Goal: Task Accomplishment & Management: Manage account settings

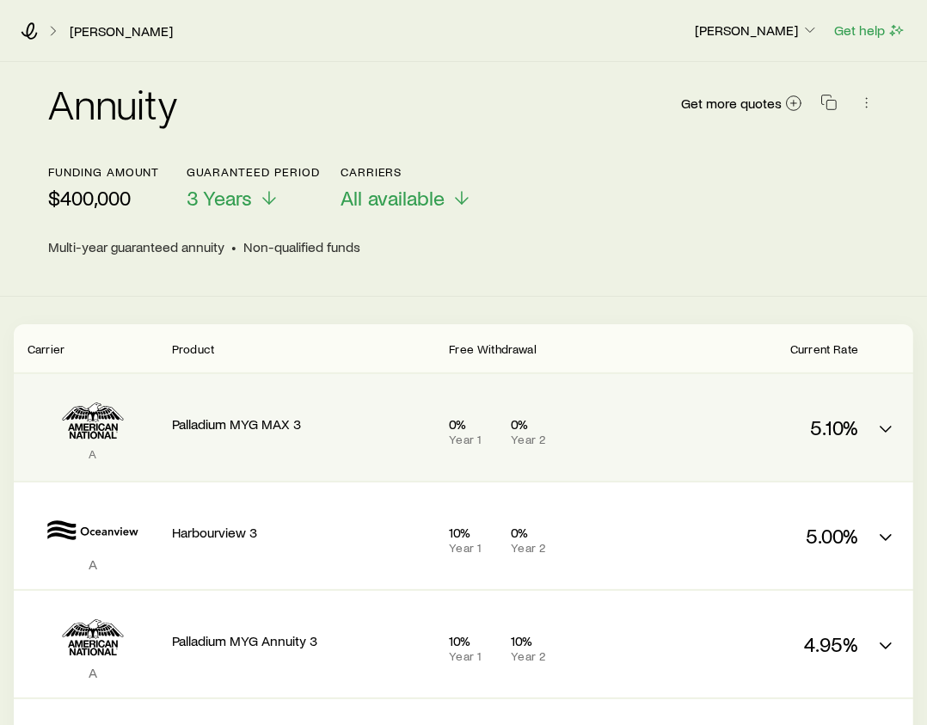
click at [266, 419] on p "Palladium MYG MAX 3" at bounding box center [303, 423] width 263 height 17
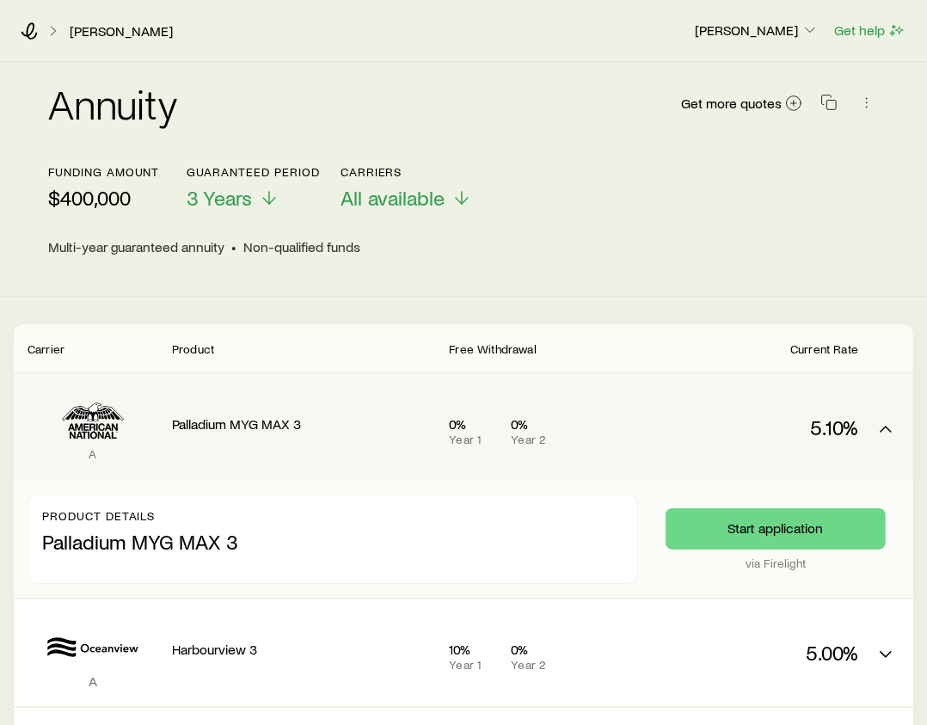
click at [476, 376] on div "A Palladium MYG MAX 3 0% Year 1 0% Year 2 5.10%" at bounding box center [463, 427] width 899 height 107
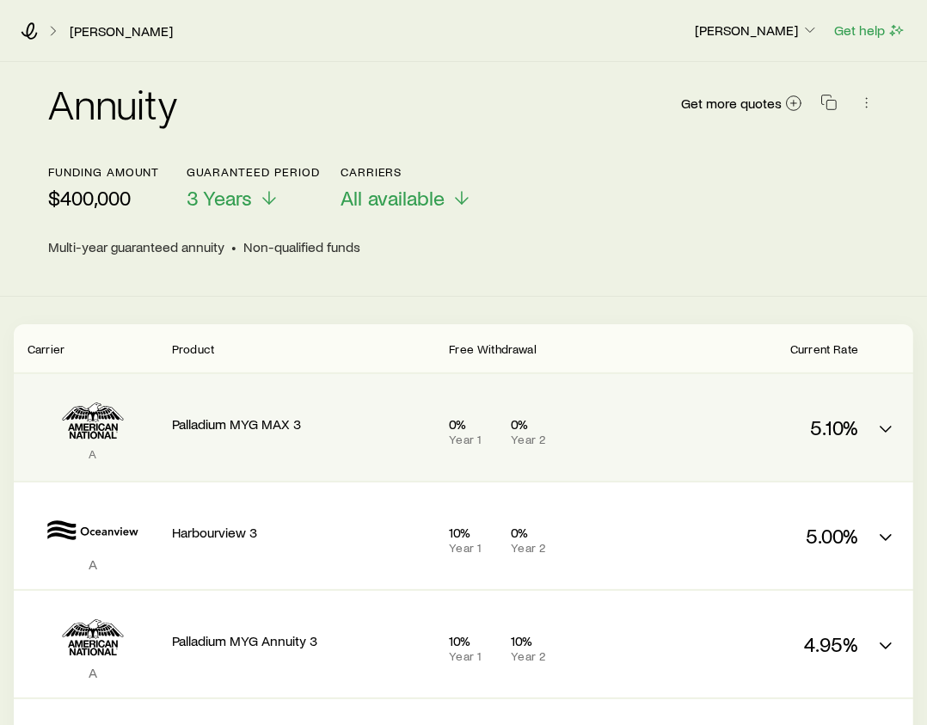
click at [90, 454] on p "A" at bounding box center [93, 454] width 131 height 14
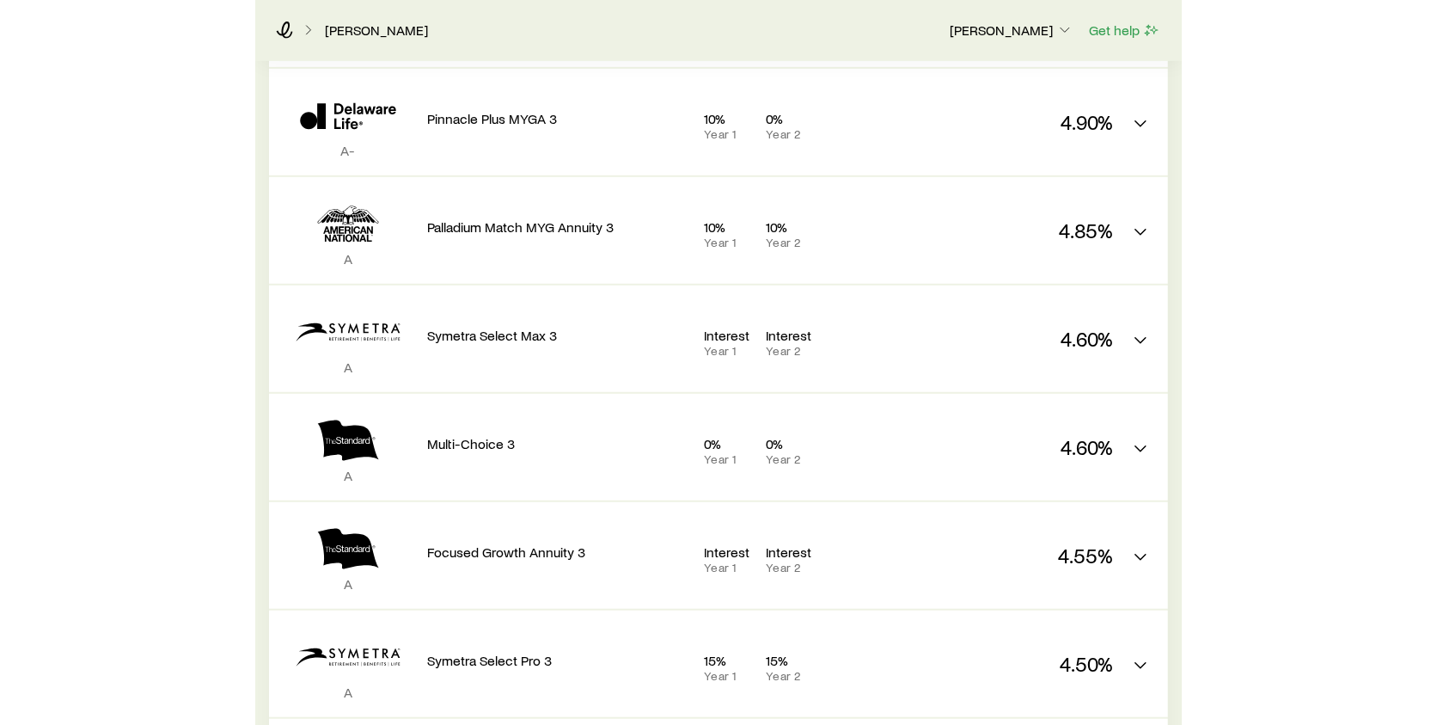
scroll to position [1152, 0]
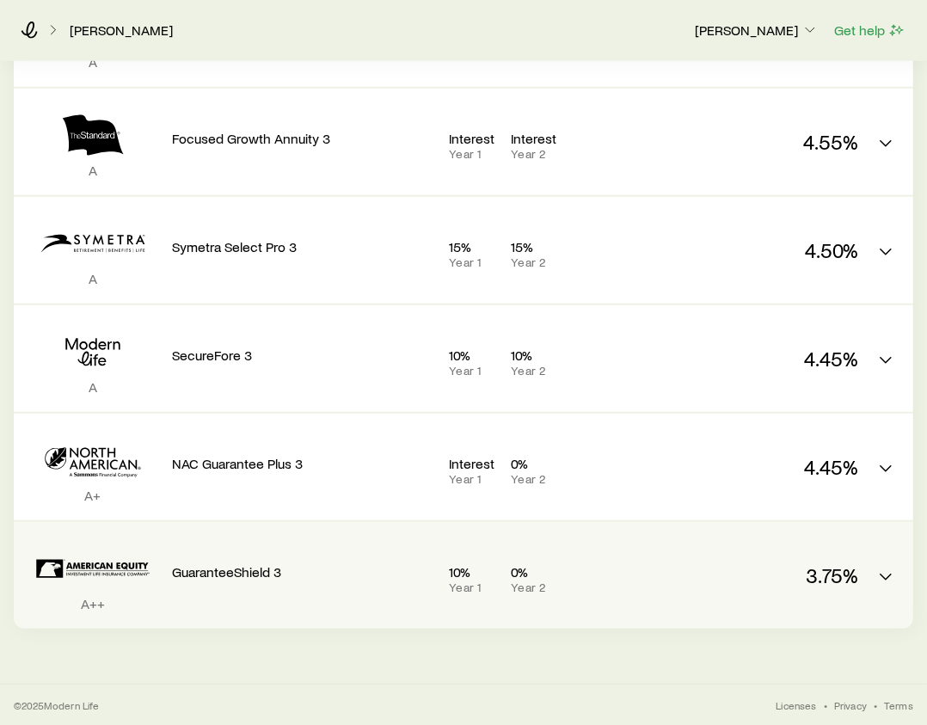
click at [727, 560] on div "3.75%" at bounding box center [769, 571] width 175 height 72
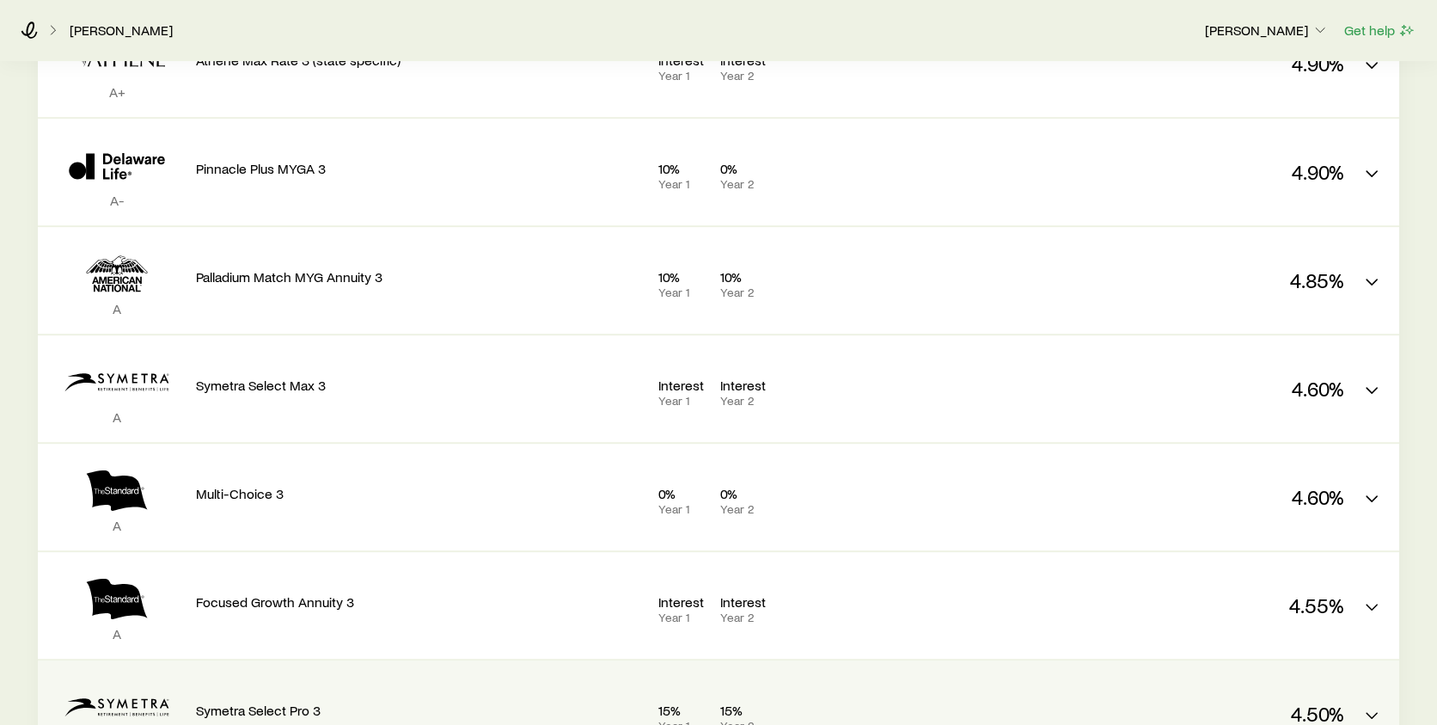
scroll to position [0, 0]
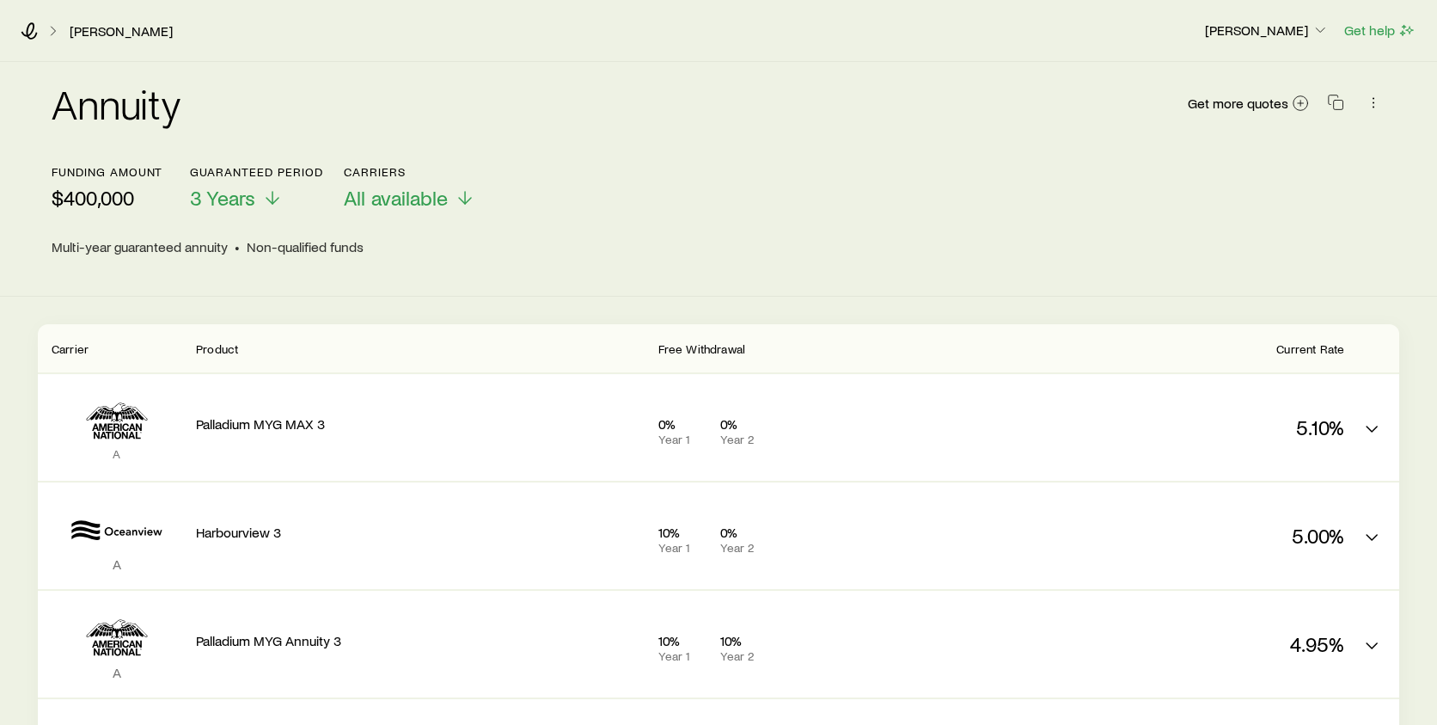
click at [211, 34] on div "Doherty, John" at bounding box center [606, 30] width 1170 height 17
click at [31, 26] on icon at bounding box center [29, 30] width 17 height 17
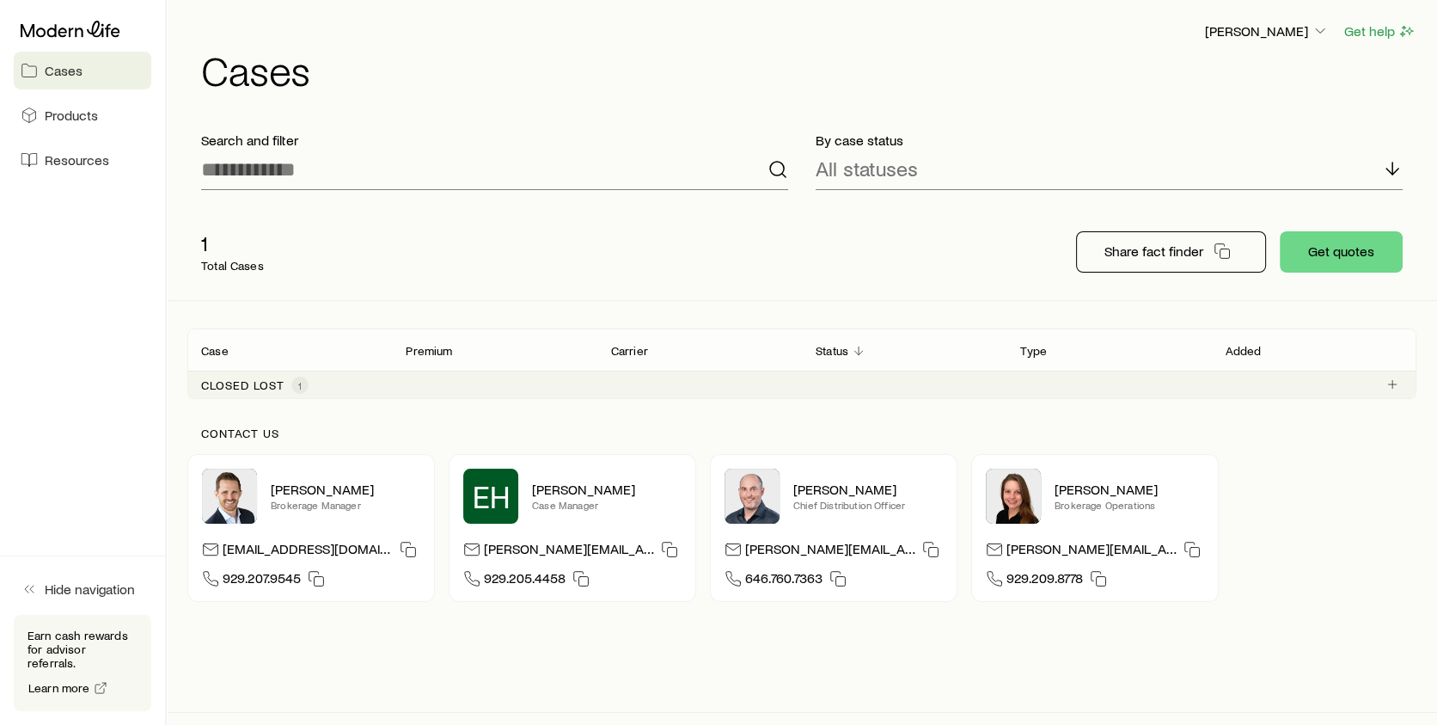
click at [236, 384] on p "Closed lost" at bounding box center [242, 385] width 83 height 14
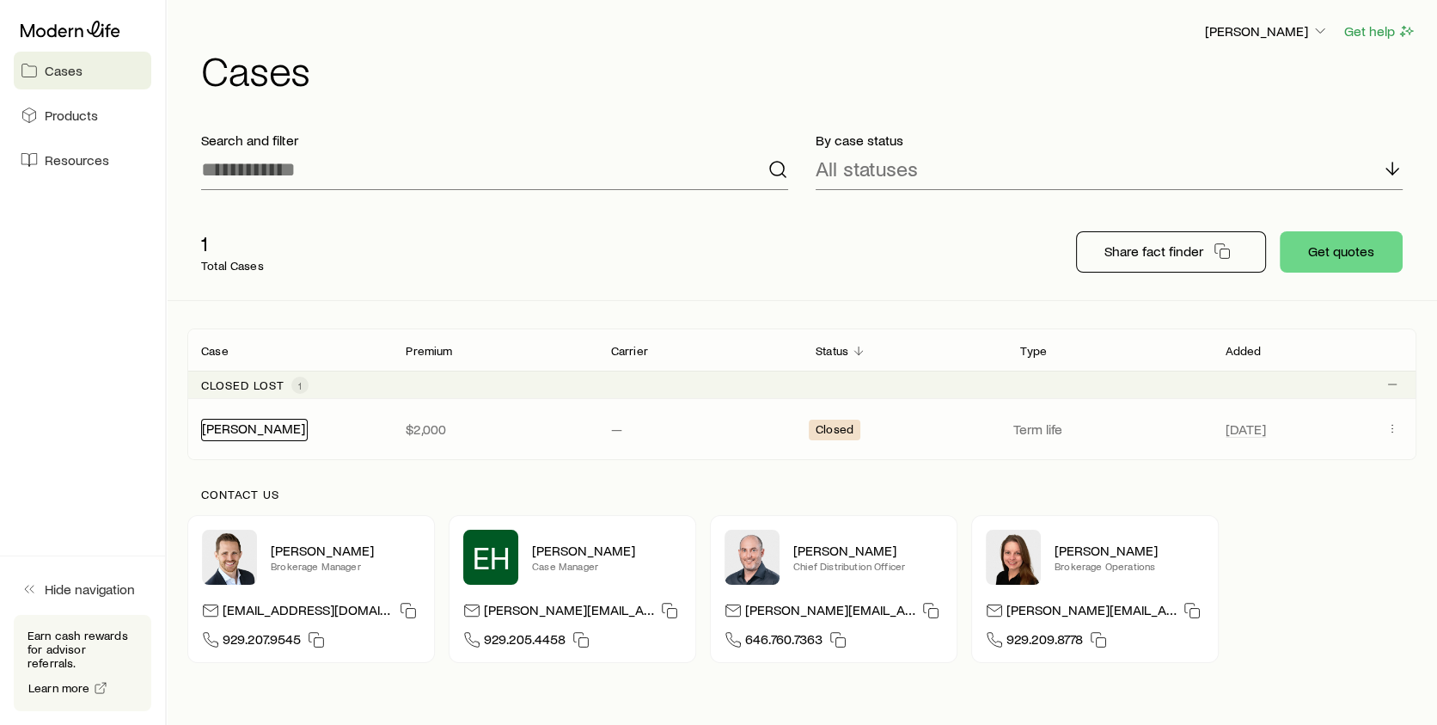
click at [280, 426] on link "[PERSON_NAME]" at bounding box center [253, 427] width 103 height 16
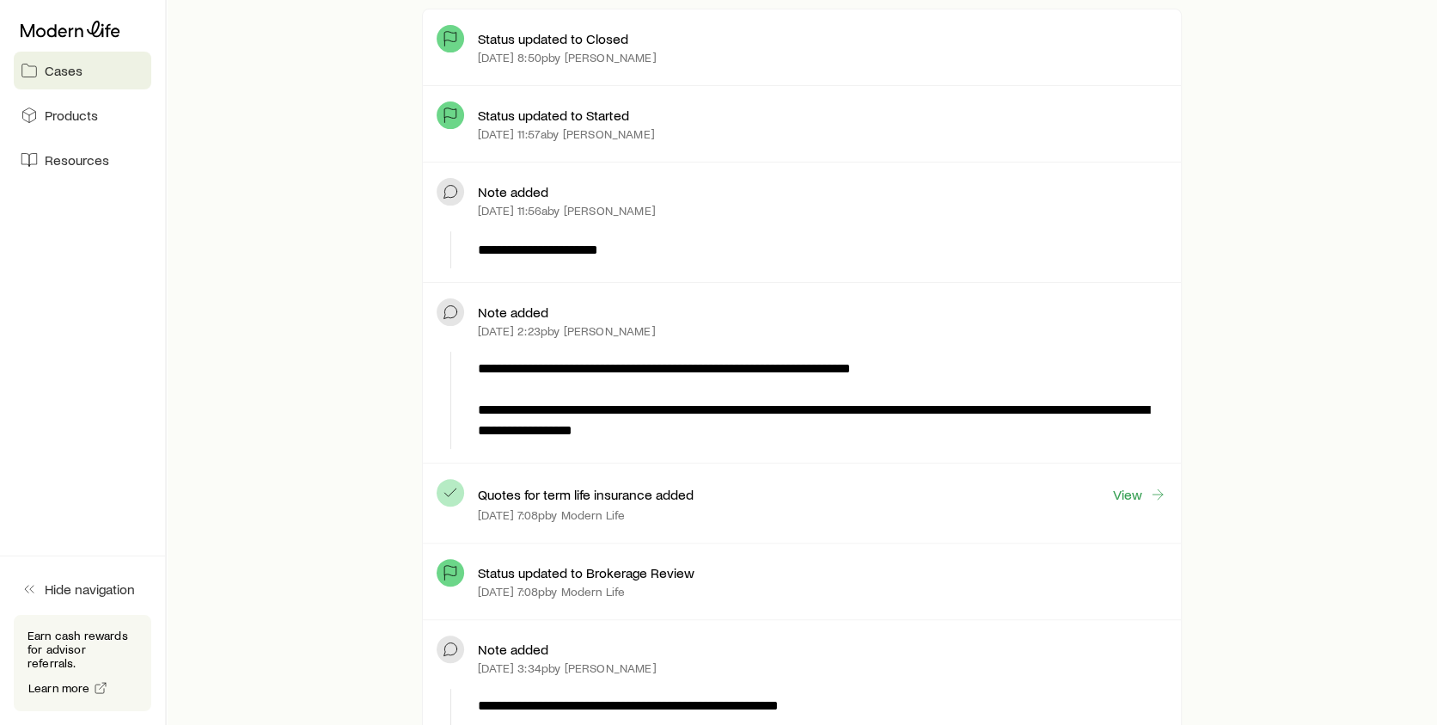
scroll to position [791, 0]
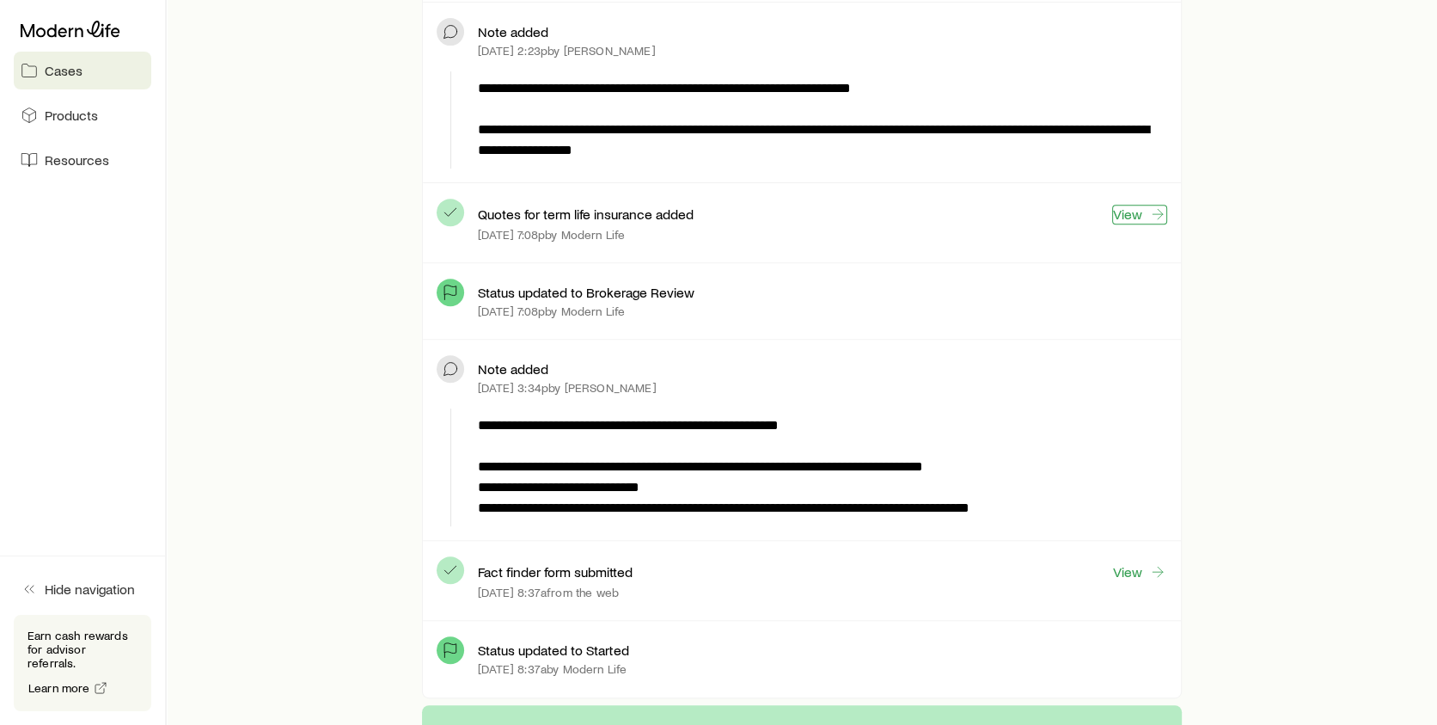
click at [1131, 211] on link "View" at bounding box center [1139, 215] width 55 height 20
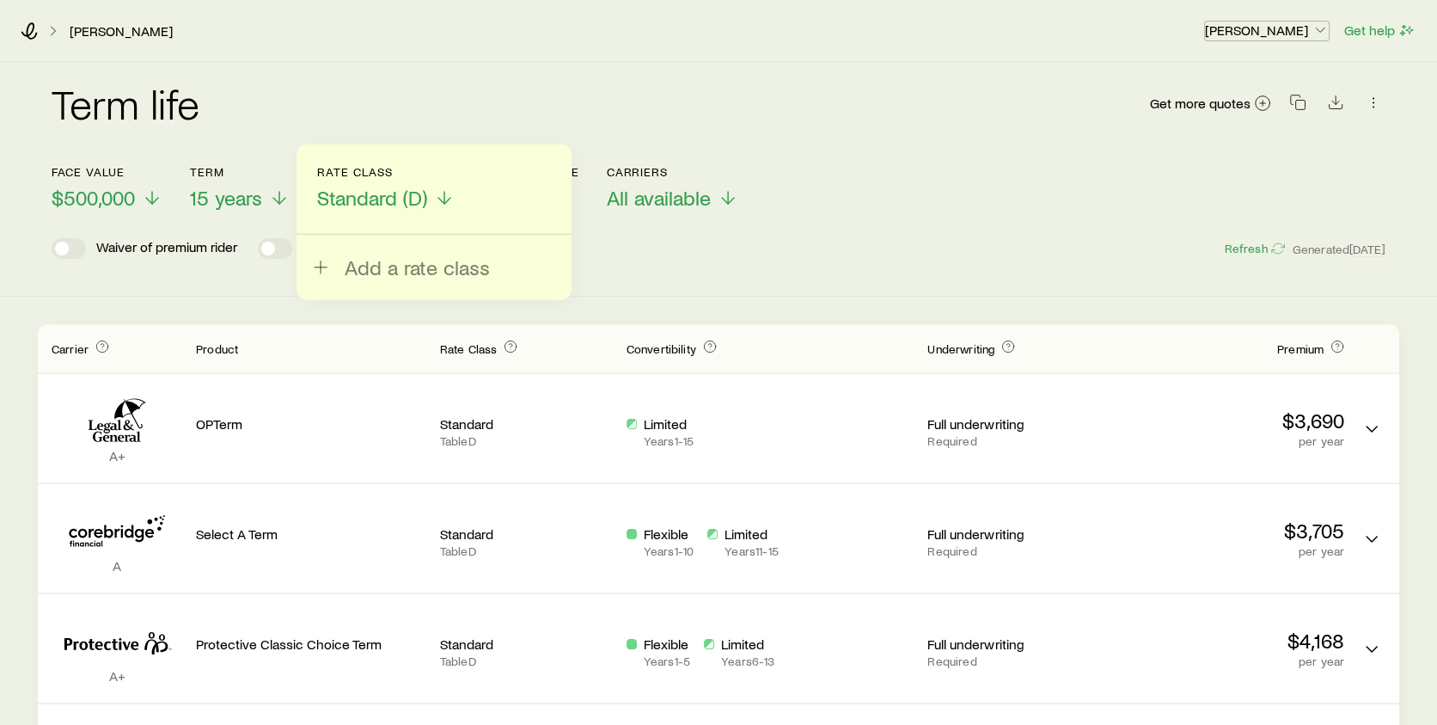
click at [1252, 24] on p "[PERSON_NAME]" at bounding box center [1267, 29] width 124 height 17
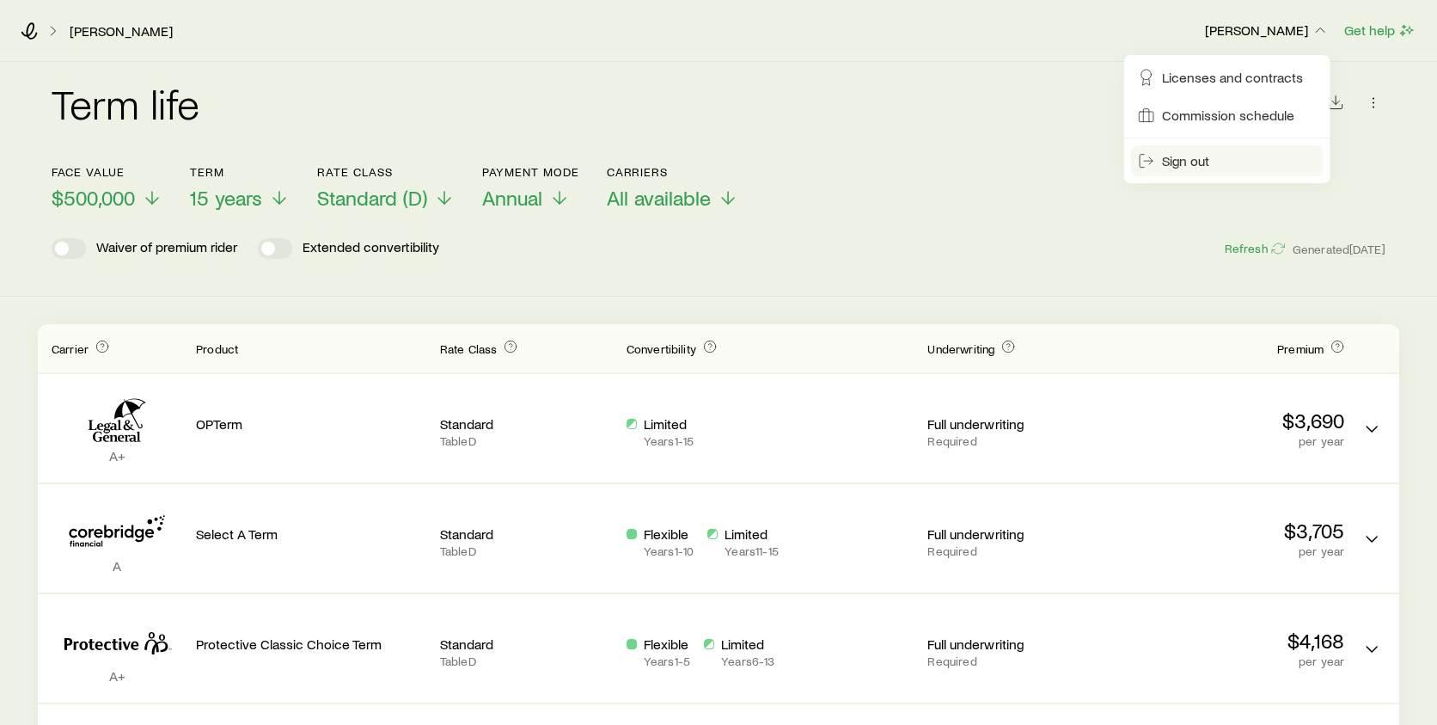
click at [1178, 164] on span "Sign out" at bounding box center [1184, 160] width 47 height 17
